Goal: Find contact information: Find contact information

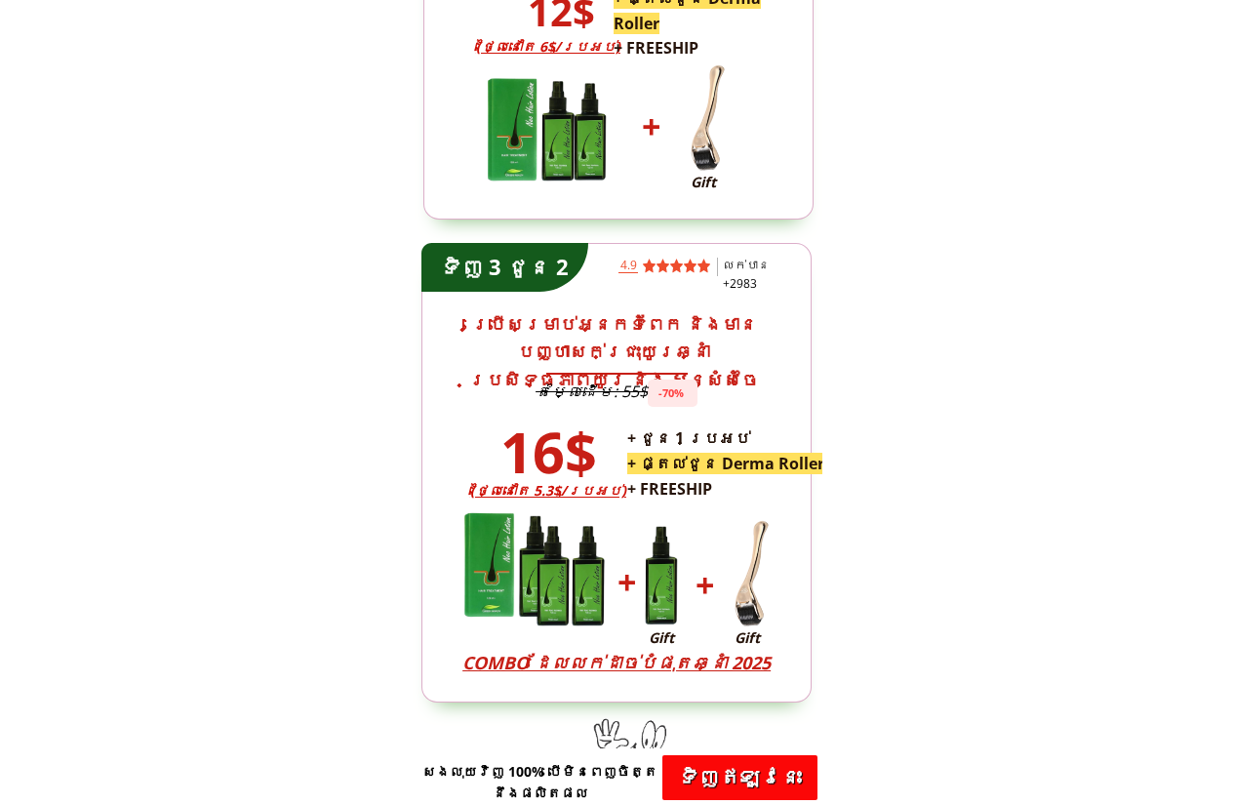
scroll to position [5266, 0]
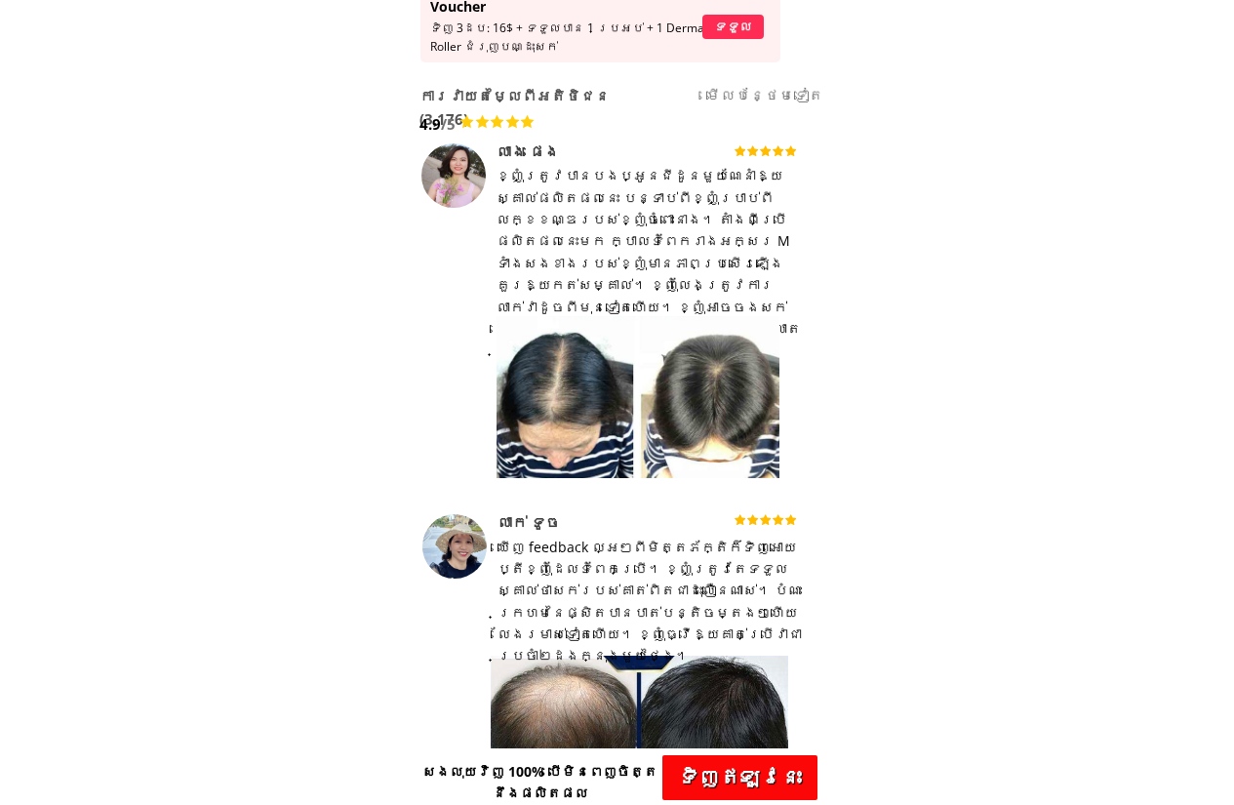
scroll to position [683, 0]
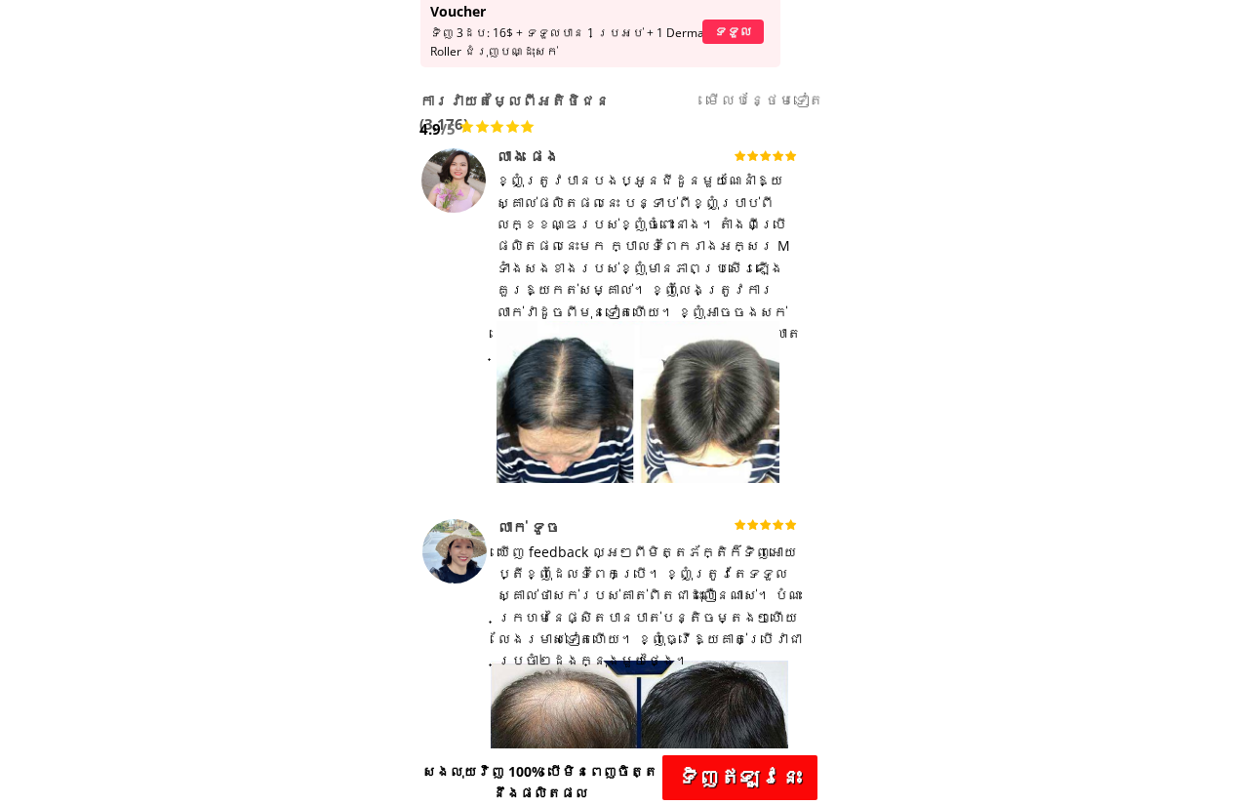
click at [531, 156] on div "លាង ផេង" at bounding box center [588, 156] width 184 height 18
click at [454, 172] on div at bounding box center [453, 180] width 64 height 64
click at [440, 186] on div at bounding box center [453, 180] width 64 height 64
click at [447, 168] on div at bounding box center [453, 180] width 64 height 64
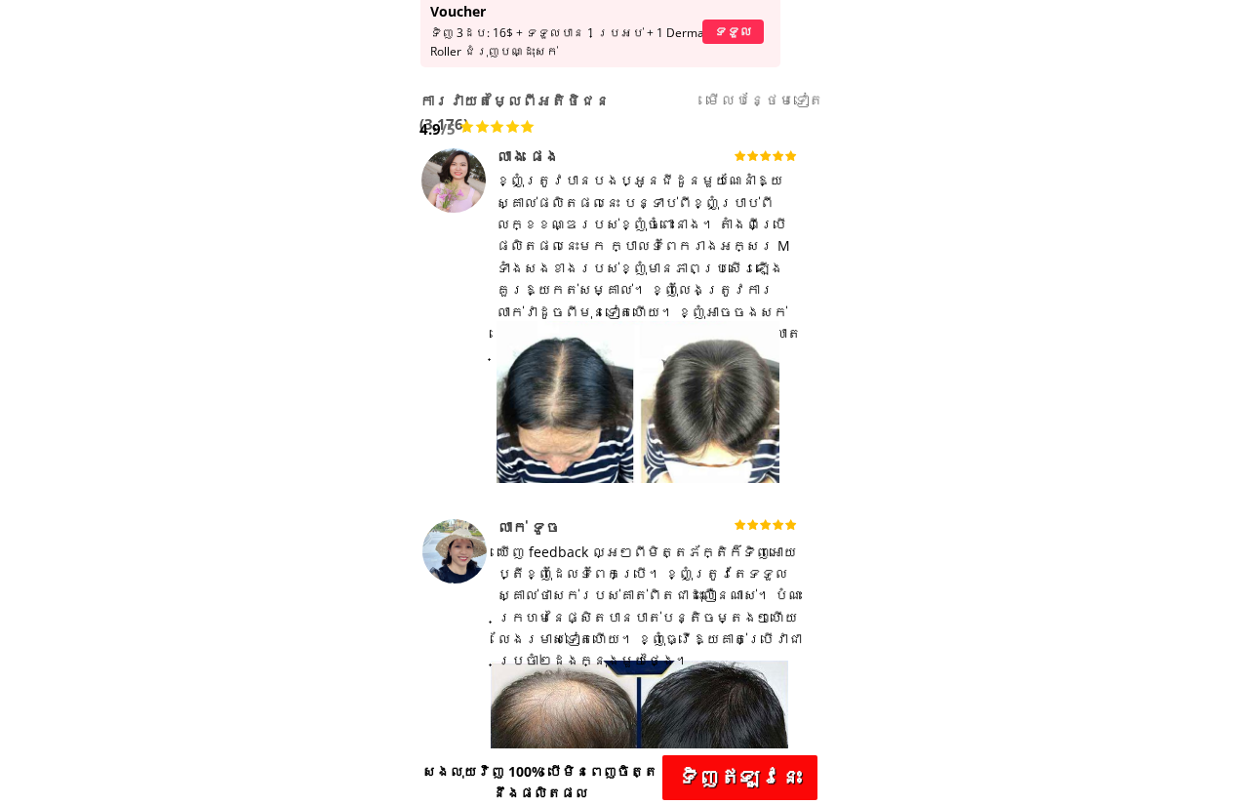
click at [489, 96] on span "ការវាយតម្លៃពីអតិថិជន (3,176)" at bounding box center [514, 112] width 190 height 43
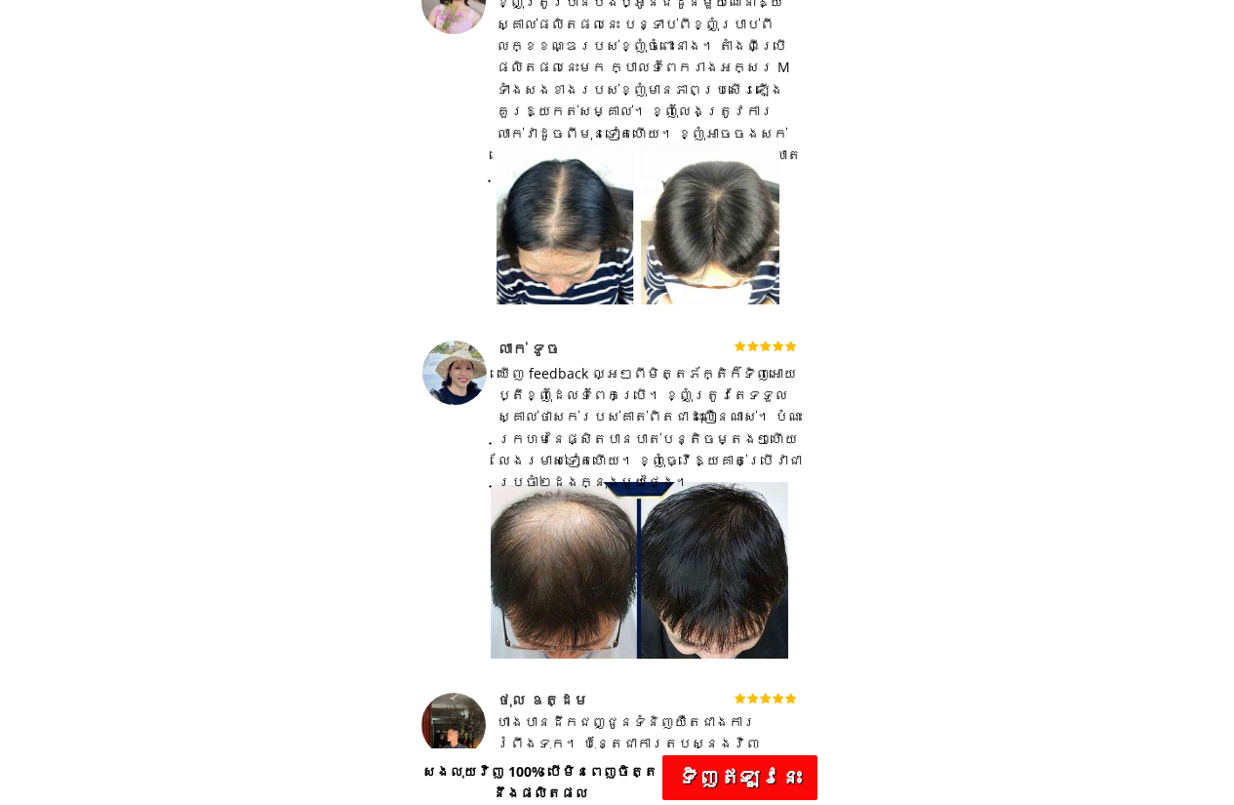
scroll to position [878, 0]
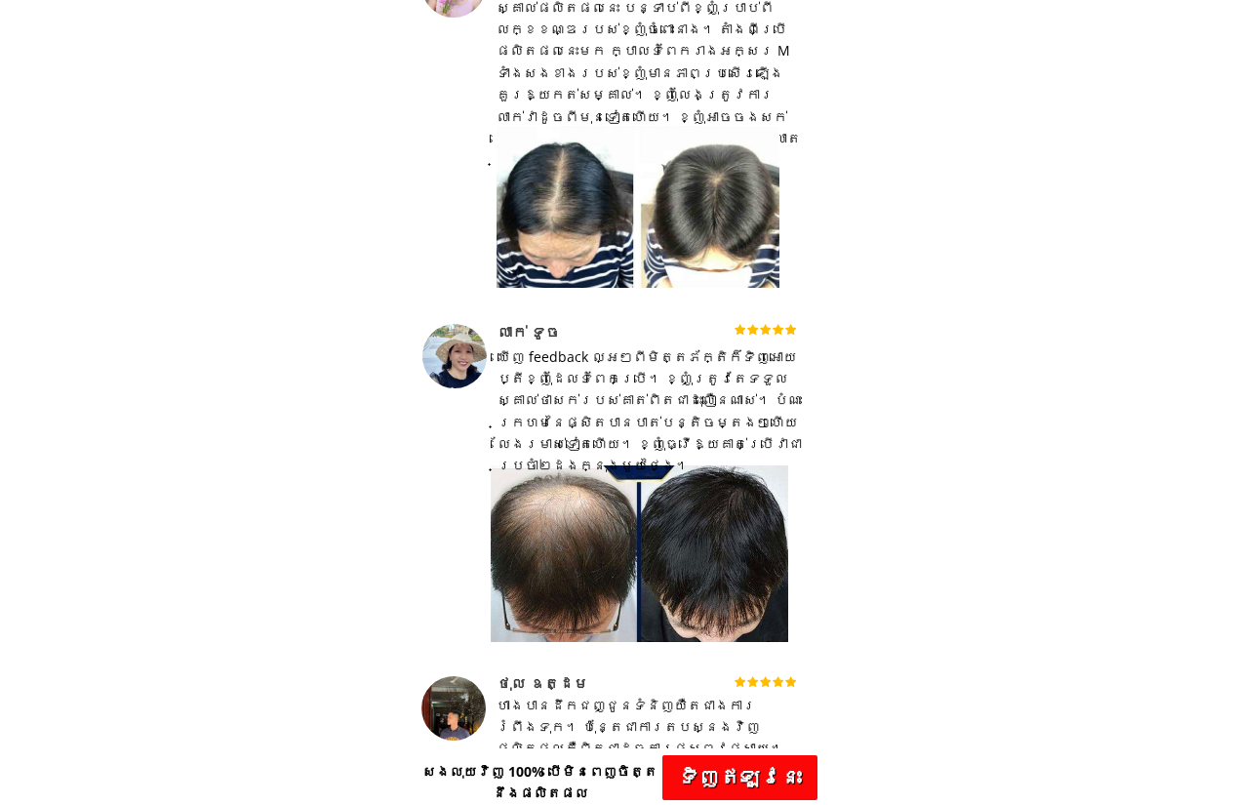
click at [522, 336] on div "លាក់ ទូច" at bounding box center [589, 332] width 184 height 18
click at [453, 373] on div at bounding box center [454, 356] width 64 height 65
click at [543, 380] on div "ឃើញ​ feedback ល្អ​ៗ​ពី​មិត្តភ័ក្តិ​ក៏​ទិញ​អោយ​ប្តី​ខ្ញុំ​ដែល​ទំពែក​ប្រើ។ ខ្ញុំត…" at bounding box center [649, 411] width 305 height 131
click at [506, 327] on div "លាក់ ទូច" at bounding box center [589, 332] width 184 height 18
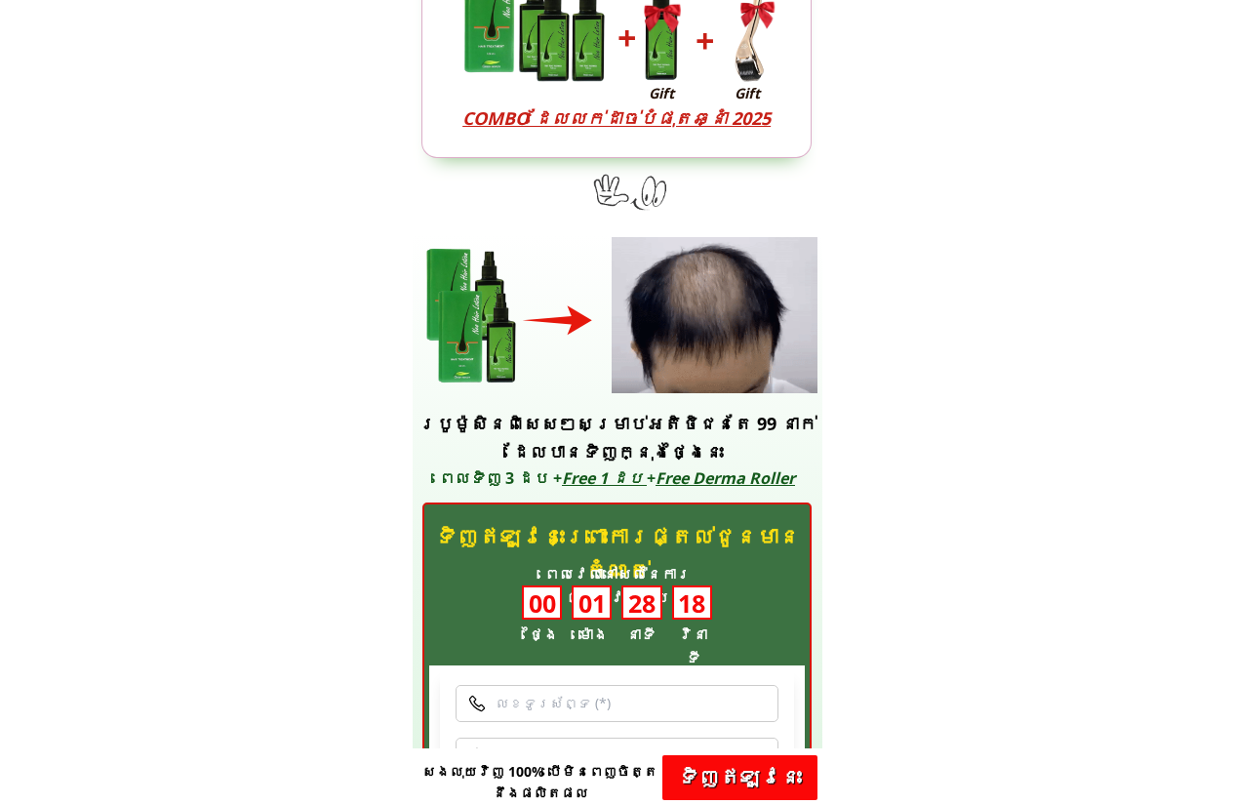
scroll to position [5794, 0]
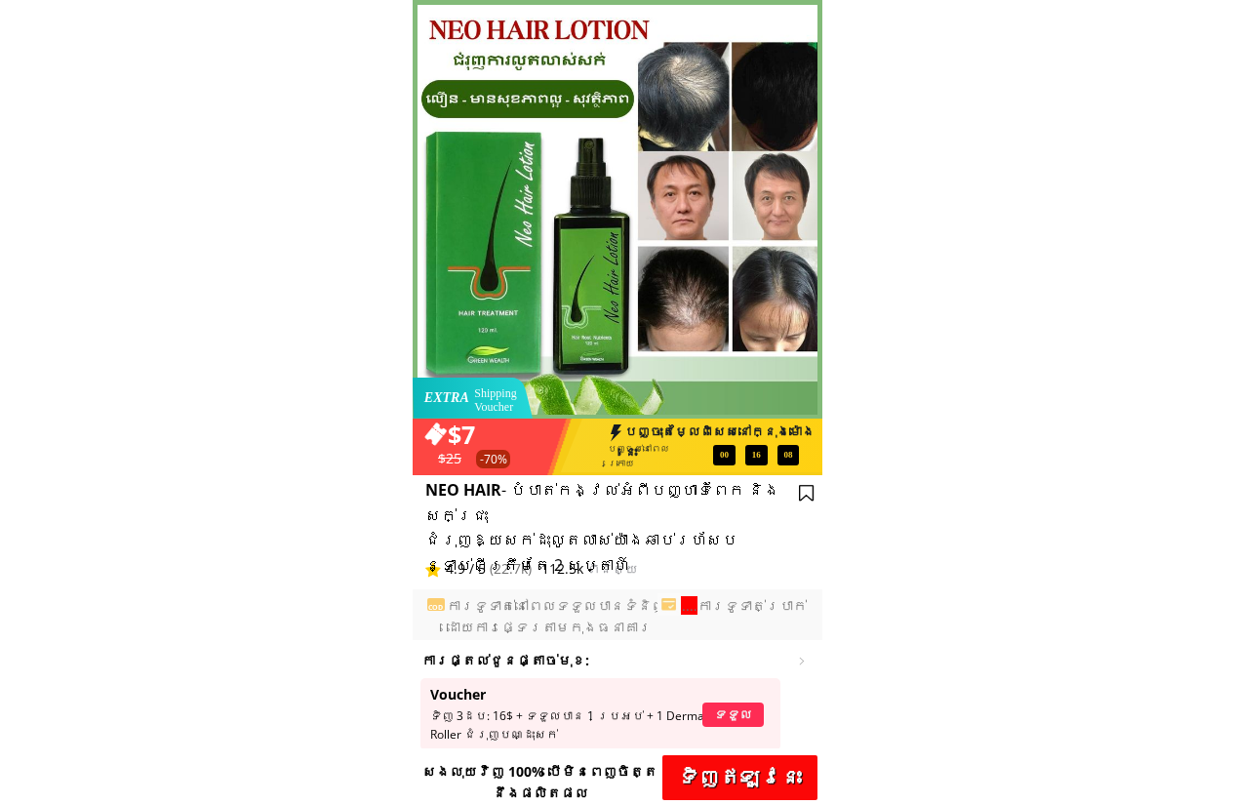
drag, startPoint x: 428, startPoint y: 22, endPoint x: 552, endPoint y: 31, distance: 124.2
click at [552, 31] on div at bounding box center [618, 209] width 410 height 419
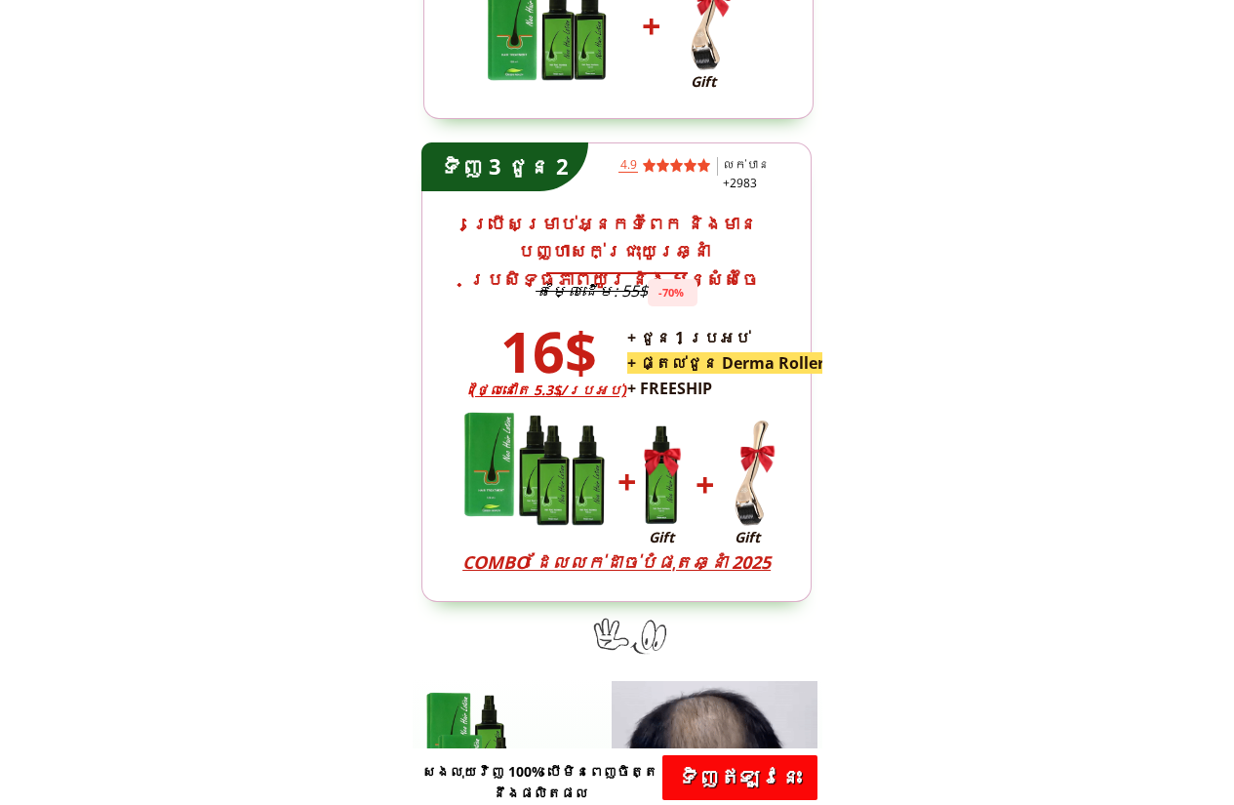
scroll to position [5367, 0]
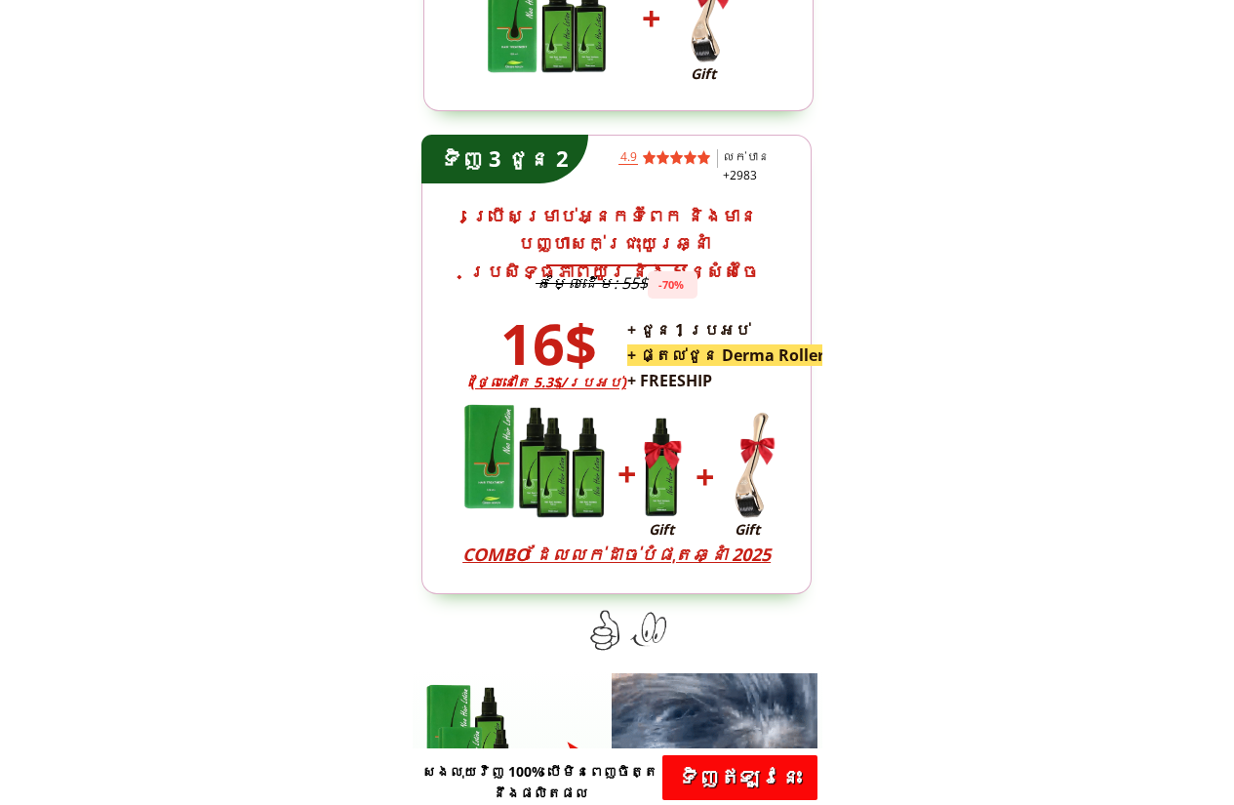
click at [682, 377] on h3 "+ ជូន 1 ប្រអប់ + ផ្តល់ជូន Derma Roller + FREESHIP" at bounding box center [726, 355] width 199 height 75
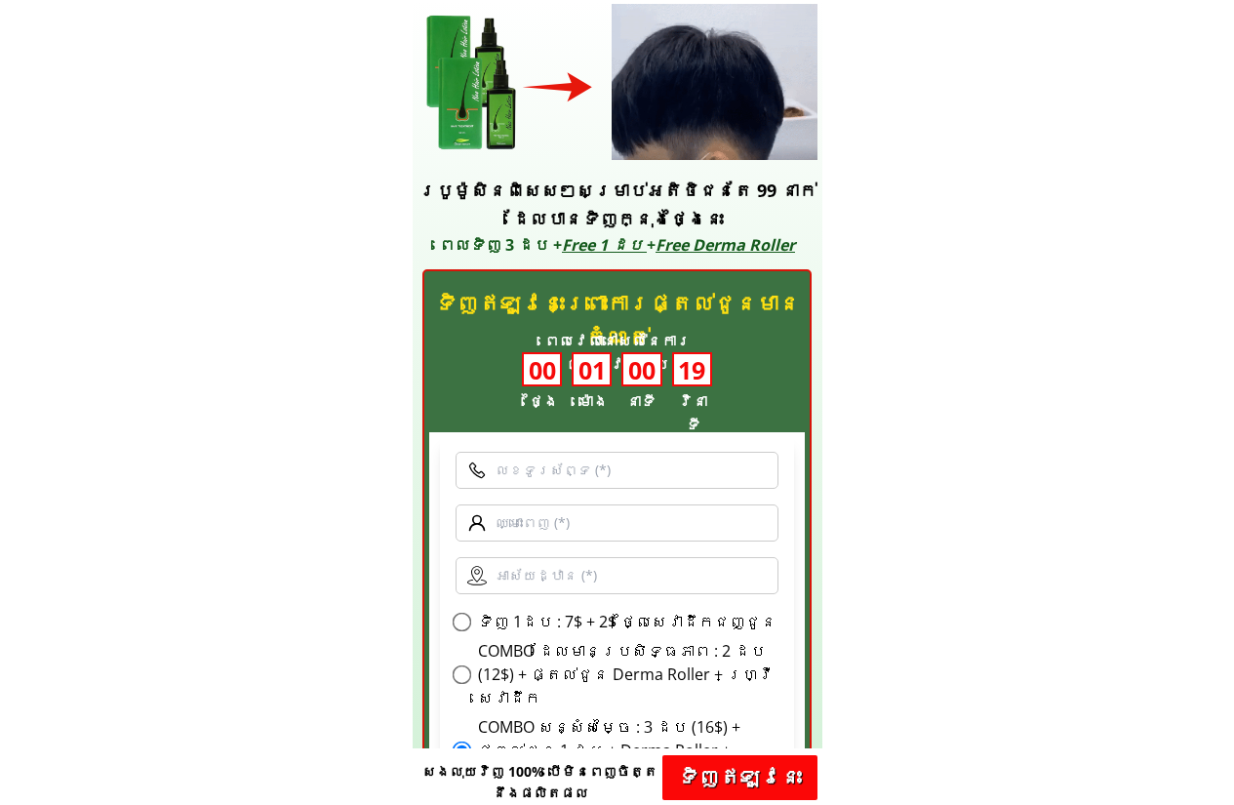
scroll to position [6037, 0]
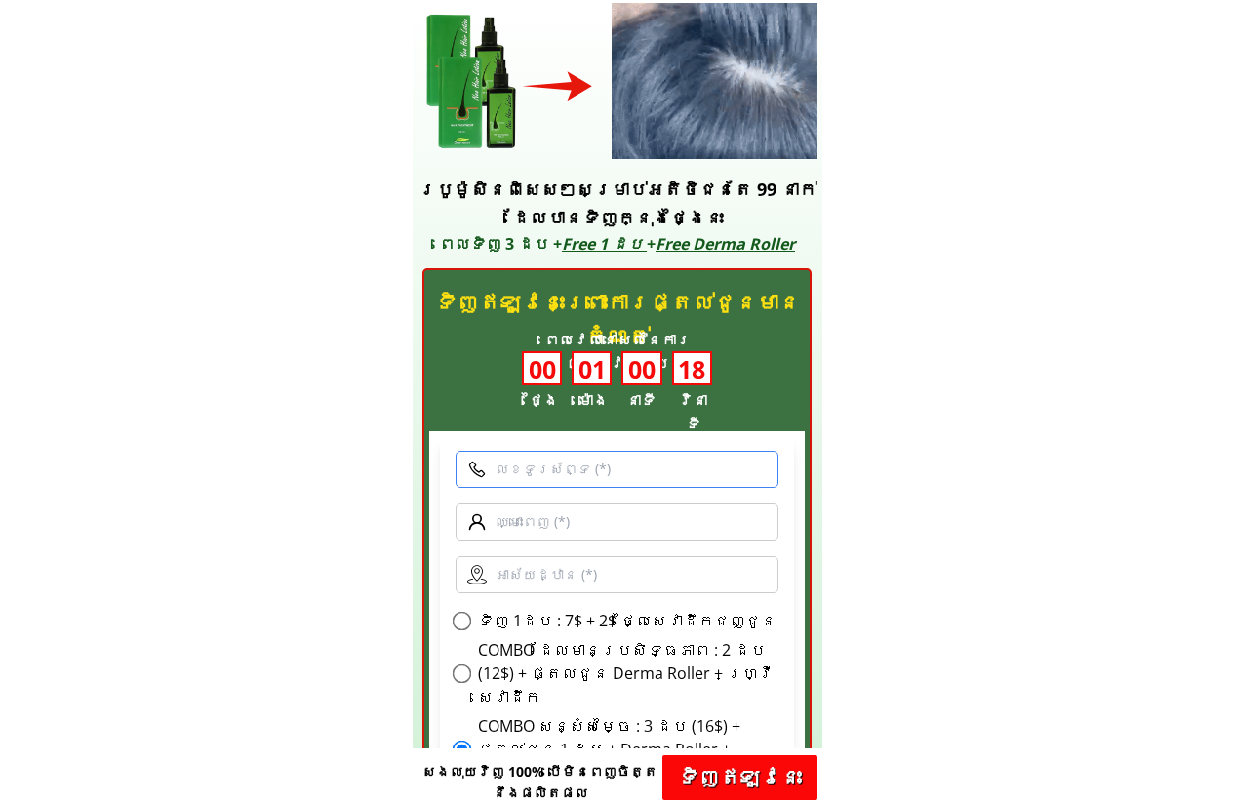
click at [667, 482] on input "text" at bounding box center [617, 469] width 324 height 37
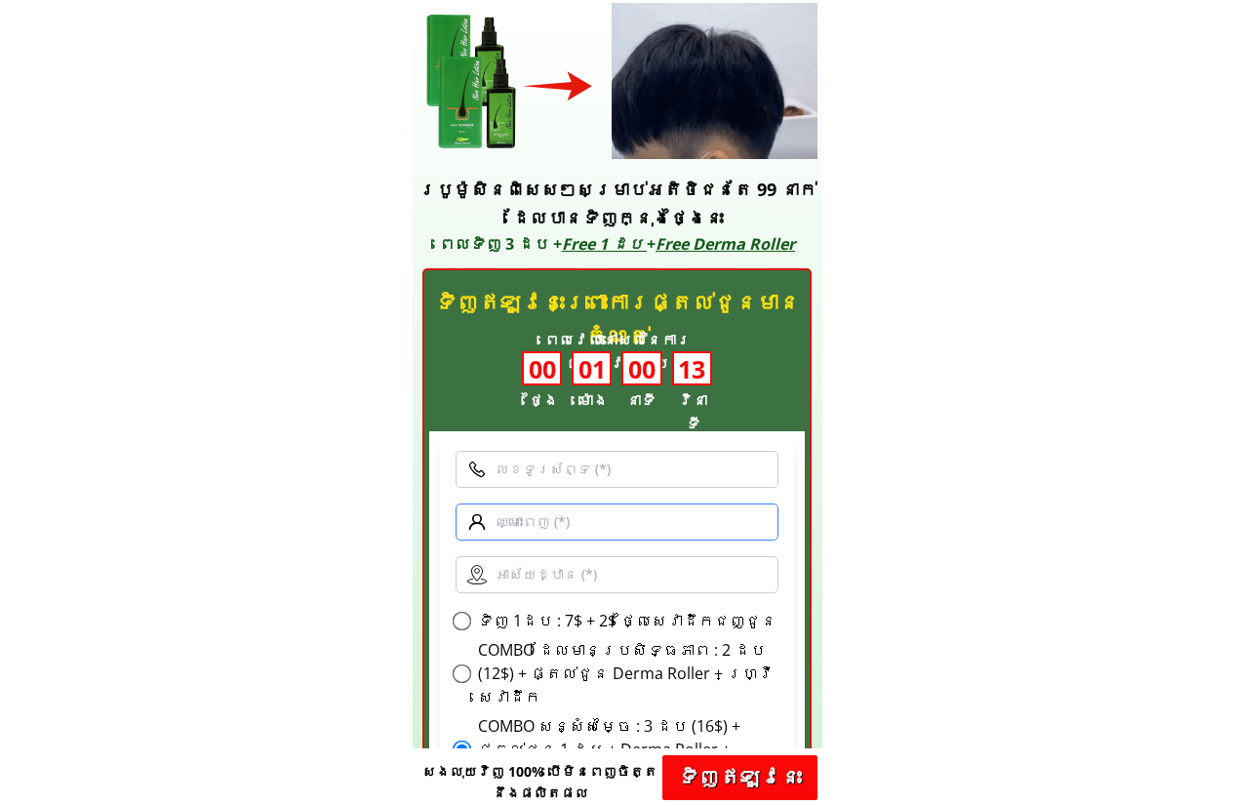
click at [629, 536] on input "text" at bounding box center [617, 521] width 324 height 37
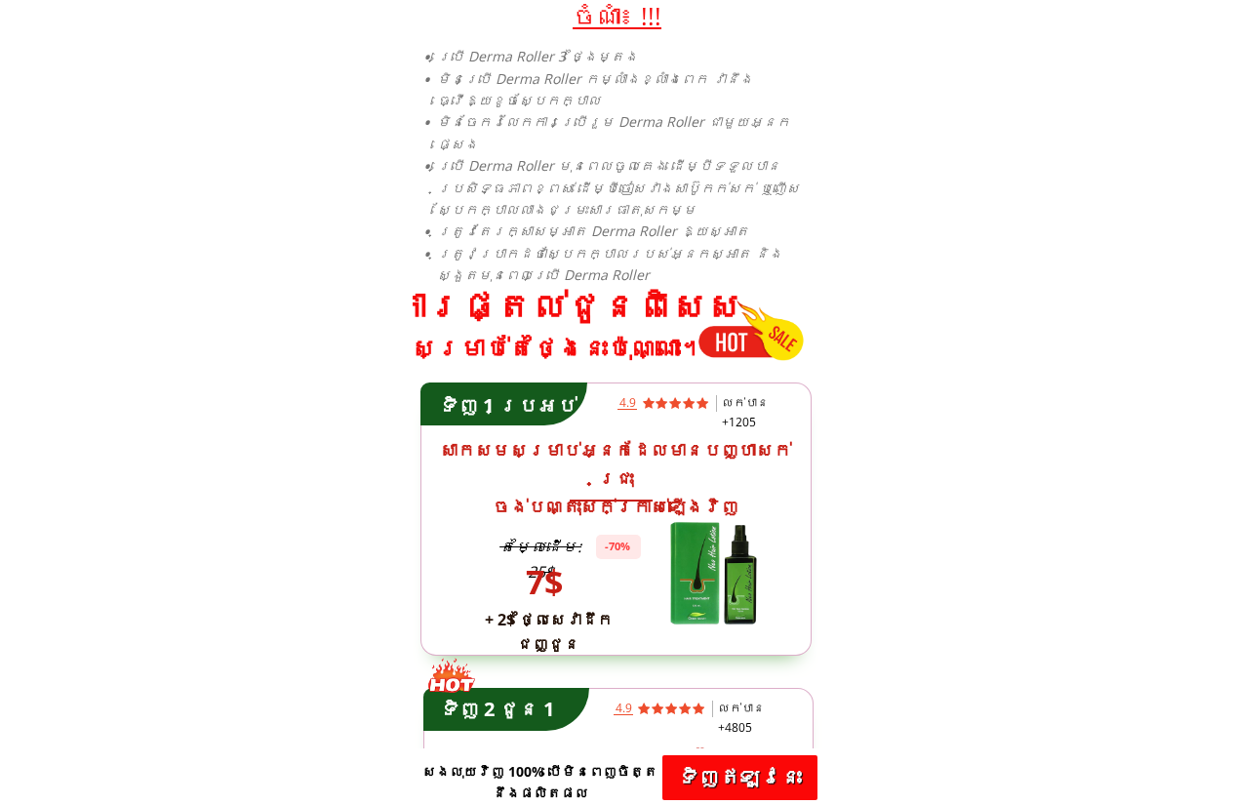
scroll to position [4517, 0]
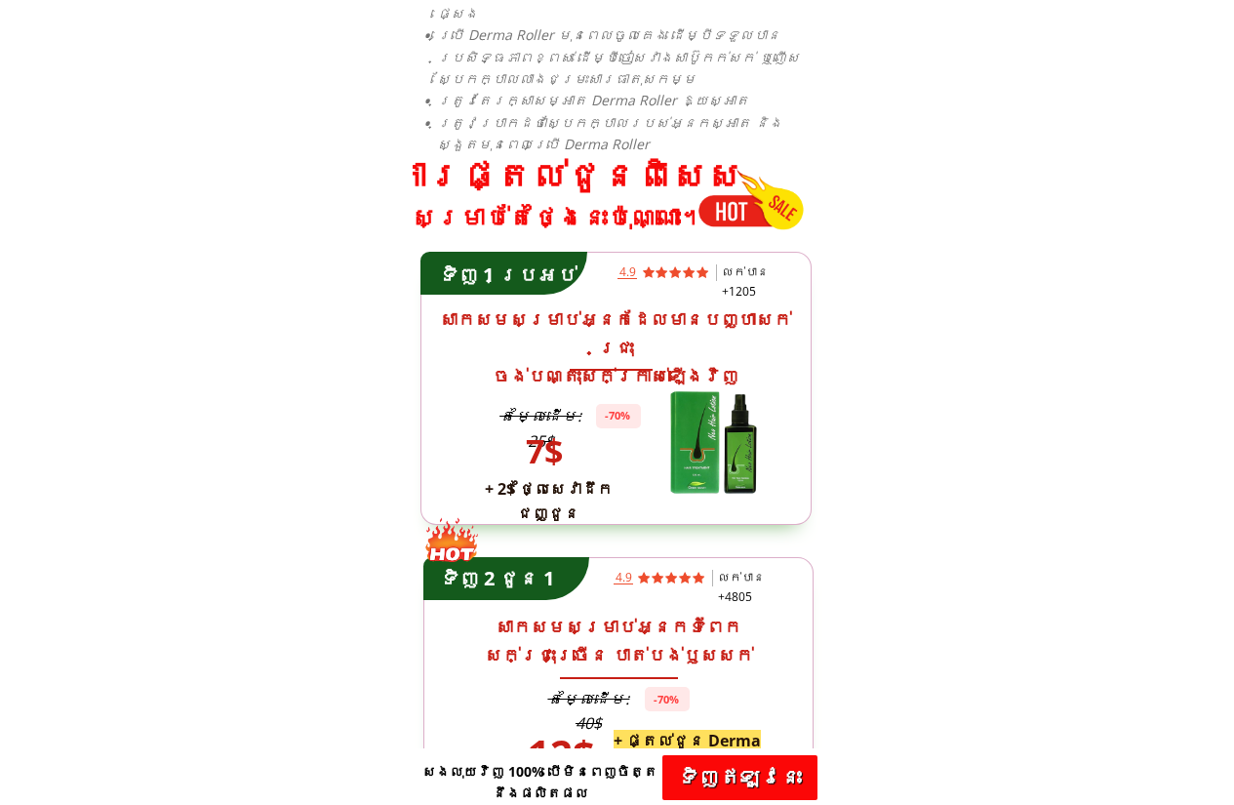
drag, startPoint x: 946, startPoint y: 572, endPoint x: 1003, endPoint y: 486, distance: 102.8
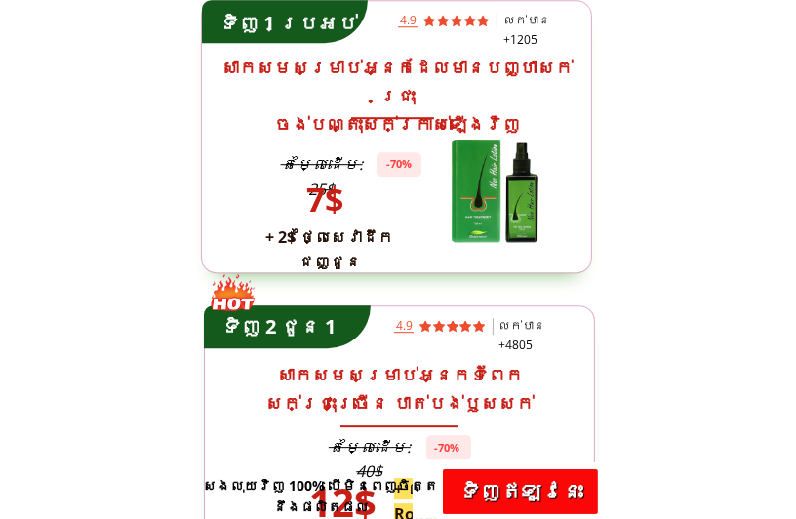
scroll to position [4764, 0]
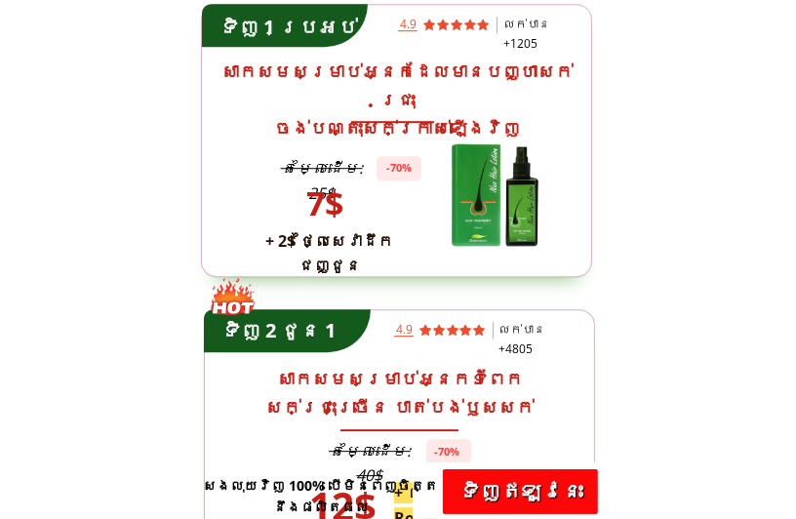
drag, startPoint x: 687, startPoint y: 306, endPoint x: 674, endPoint y: 278, distance: 31.0
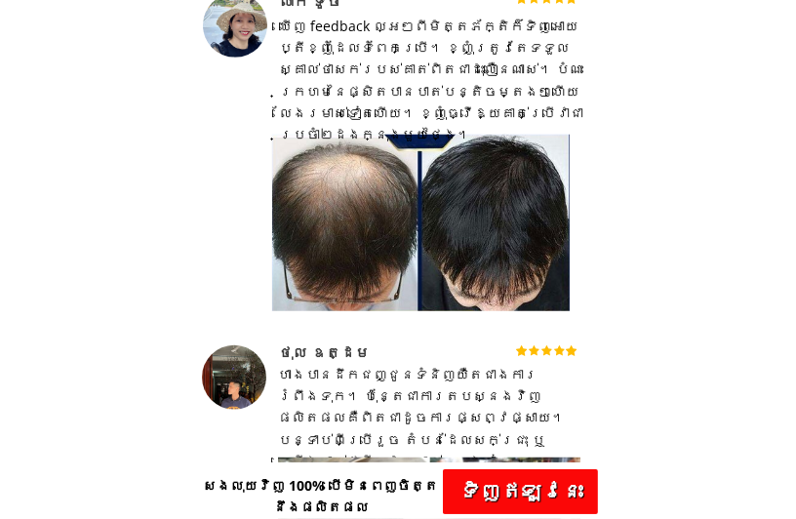
scroll to position [1227, 0]
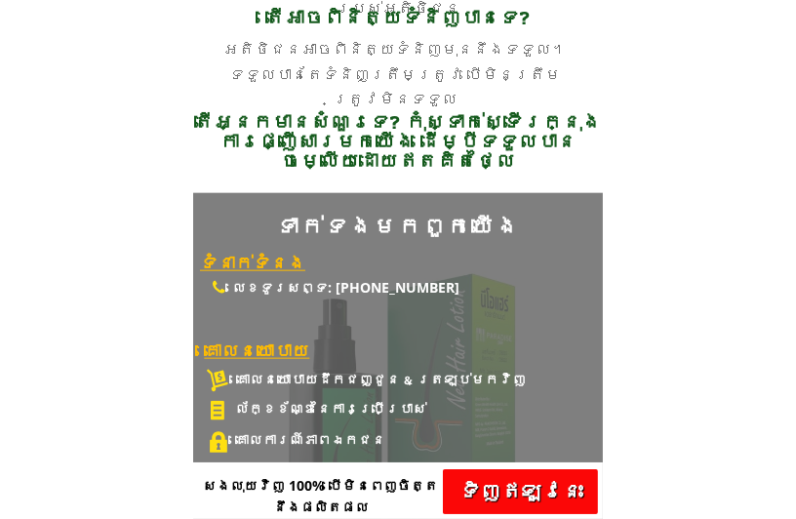
scroll to position [8128, 0]
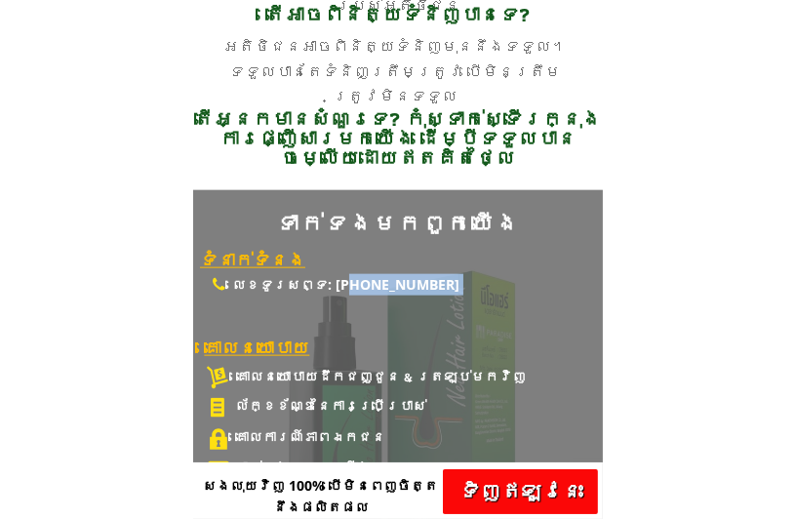
drag, startPoint x: 321, startPoint y: 285, endPoint x: 483, endPoint y: 294, distance: 162.1
click at [484, 298] on div "លេខទូរសព្ទ: [PHONE_NUMBER]" at bounding box center [404, 306] width 345 height 65
copy div "855) 97 51 88 114"
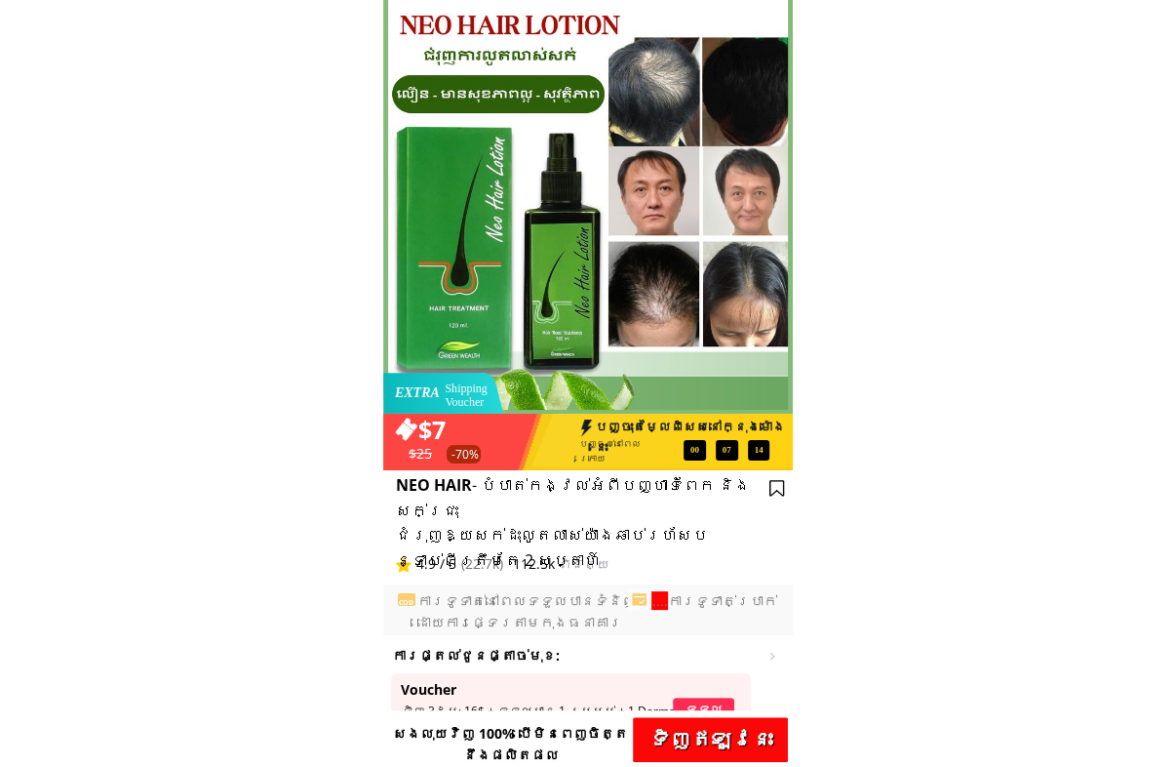
scroll to position [0, 0]
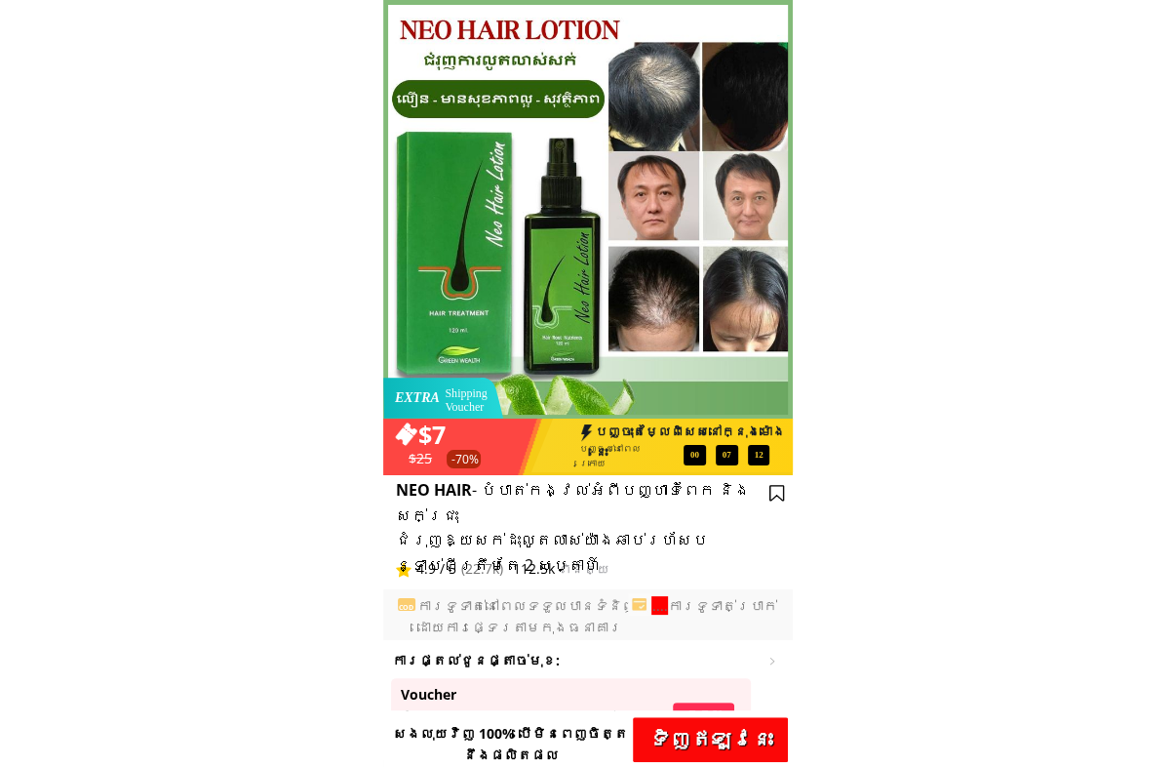
drag, startPoint x: 399, startPoint y: 31, endPoint x: 578, endPoint y: 27, distance: 179.5
click at [550, 29] on div at bounding box center [588, 209] width 410 height 419
